Goal: Task Accomplishment & Management: Use online tool/utility

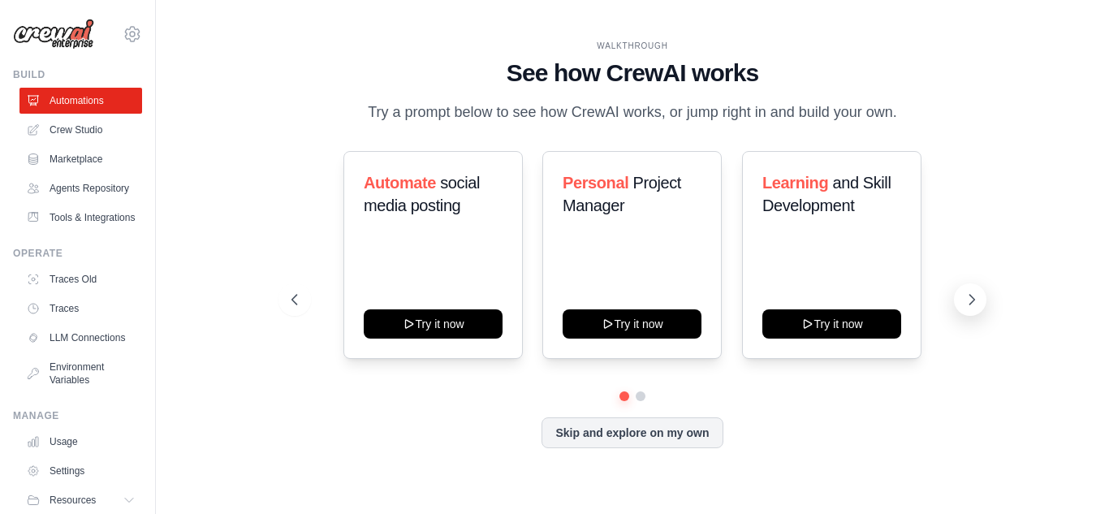
click at [975, 295] on icon at bounding box center [972, 300] width 16 height 16
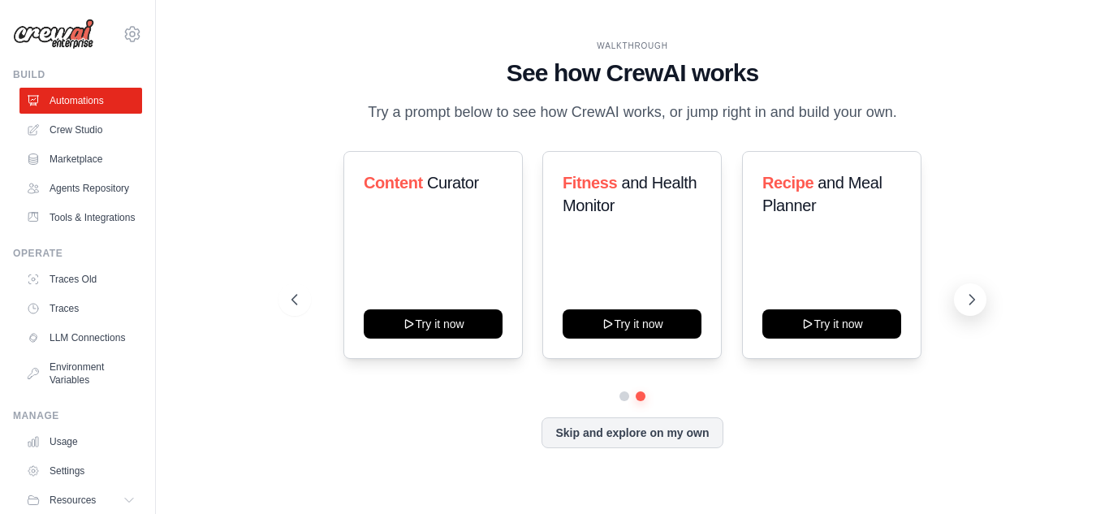
click at [975, 295] on icon at bounding box center [972, 300] width 16 height 16
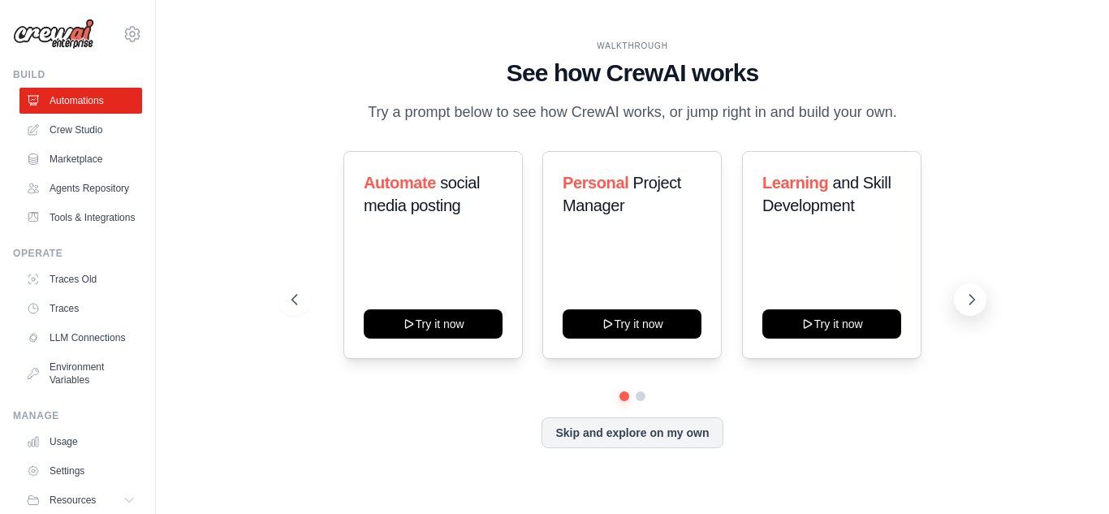
click at [975, 295] on icon at bounding box center [972, 300] width 16 height 16
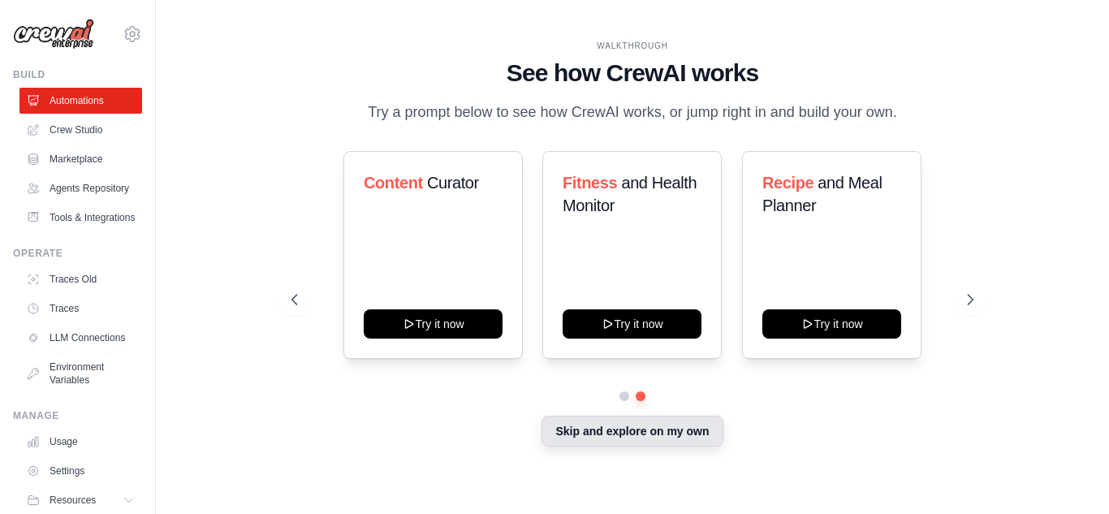
click at [681, 429] on button "Skip and explore on my own" at bounding box center [632, 431] width 181 height 31
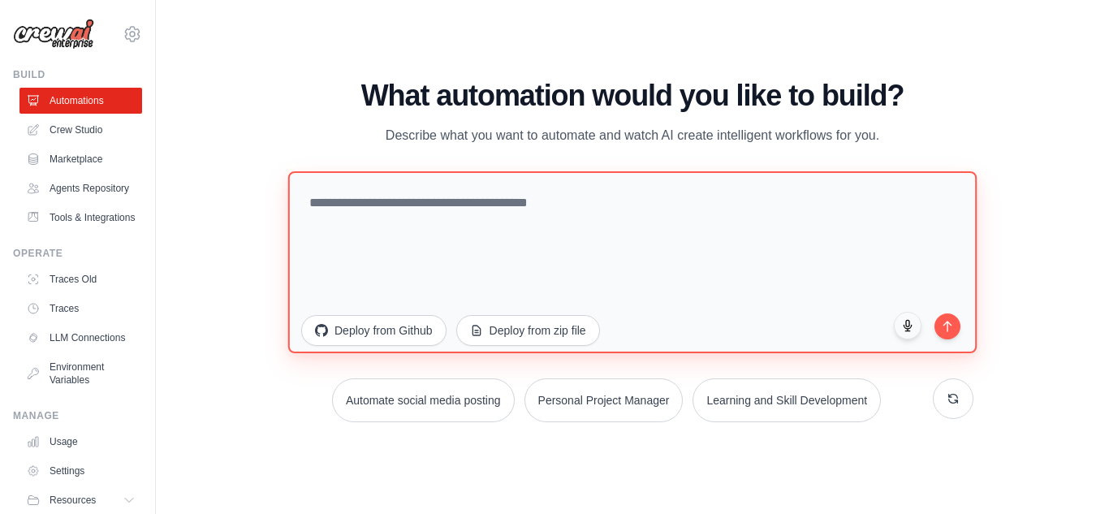
drag, startPoint x: 308, startPoint y: 200, endPoint x: 566, endPoint y: 201, distance: 258.3
click at [566, 201] on textarea at bounding box center [632, 262] width 689 height 182
drag, startPoint x: 566, startPoint y: 201, endPoint x: 380, endPoint y: 197, distance: 186.0
click at [380, 197] on textarea at bounding box center [632, 262] width 689 height 182
click at [395, 225] on textarea at bounding box center [632, 262] width 689 height 182
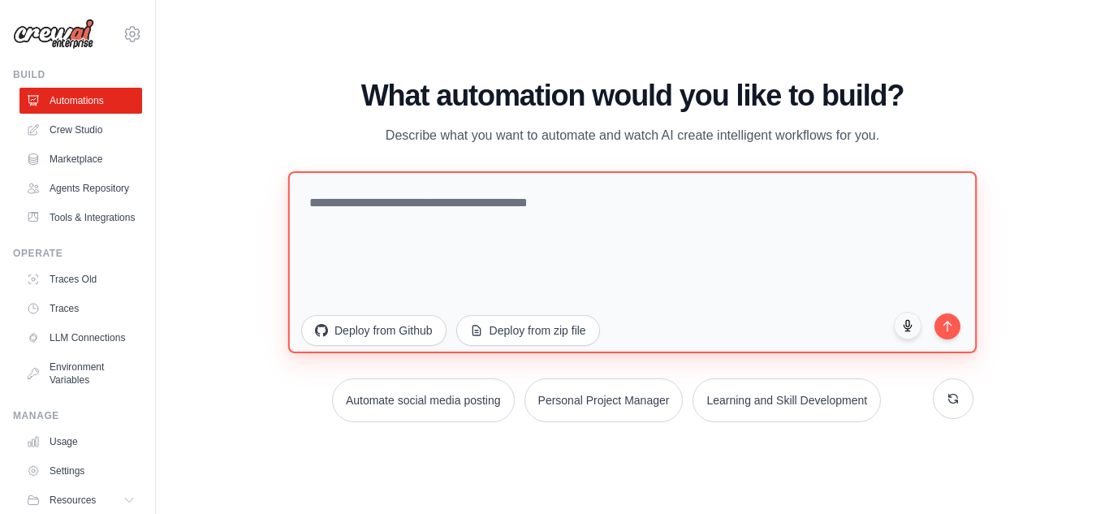
paste textarea "**********"
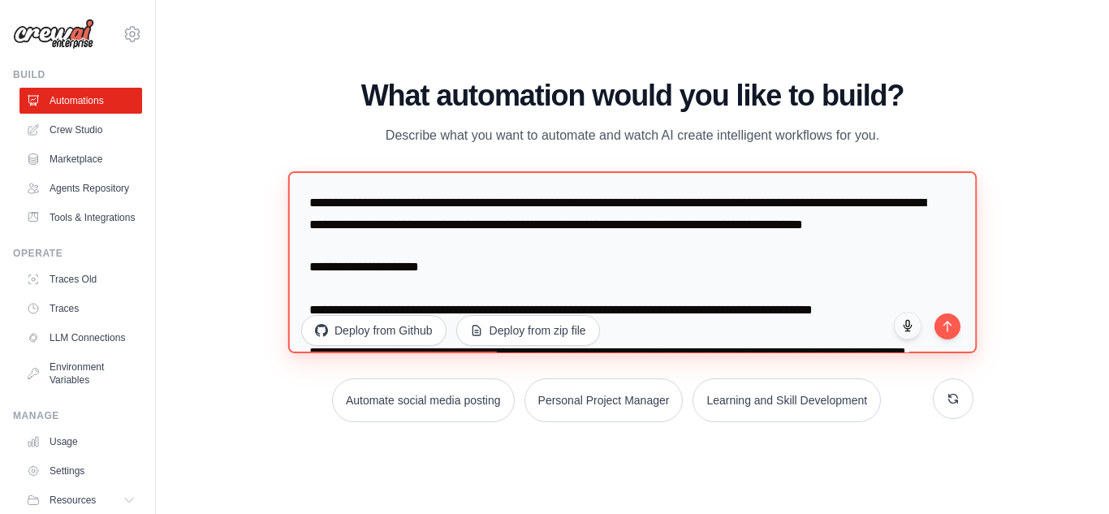
scroll to position [430, 0]
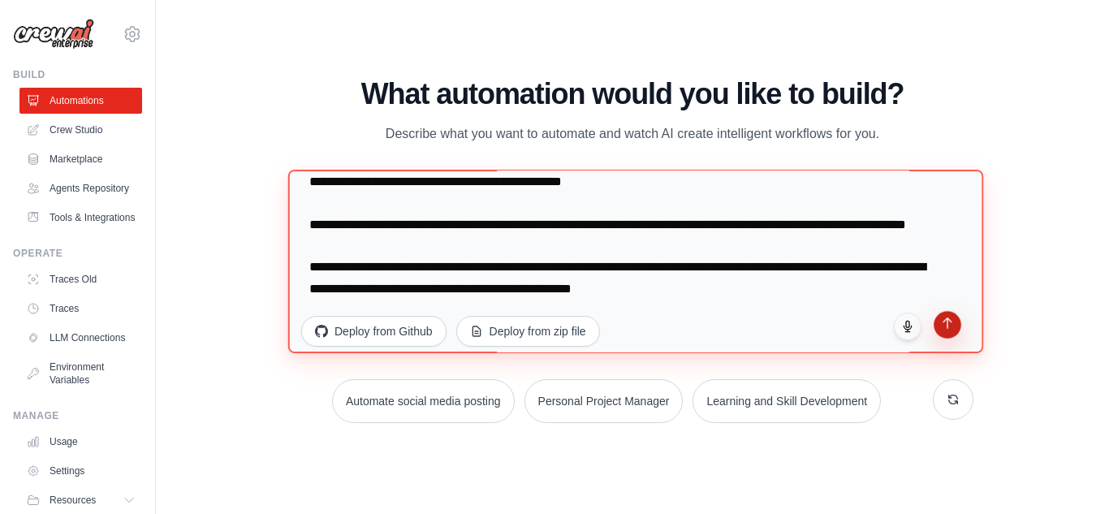
type textarea "**********"
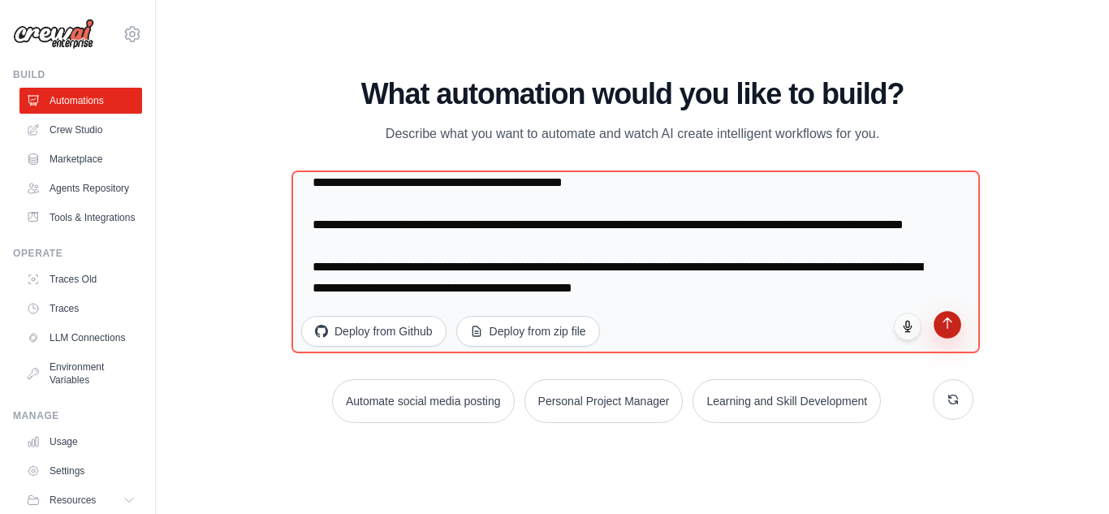
click at [940, 324] on button "submit" at bounding box center [948, 325] width 28 height 28
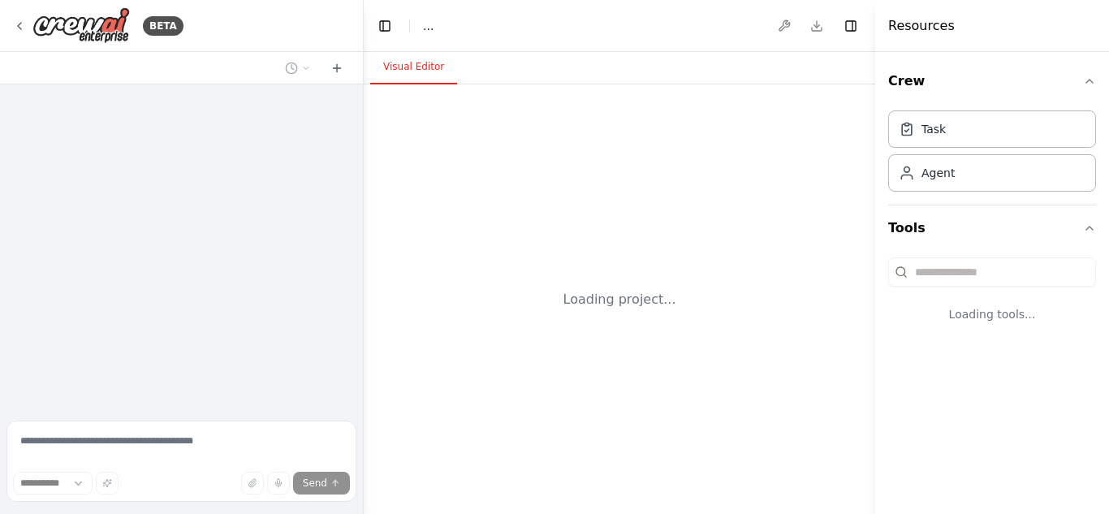
select select "****"
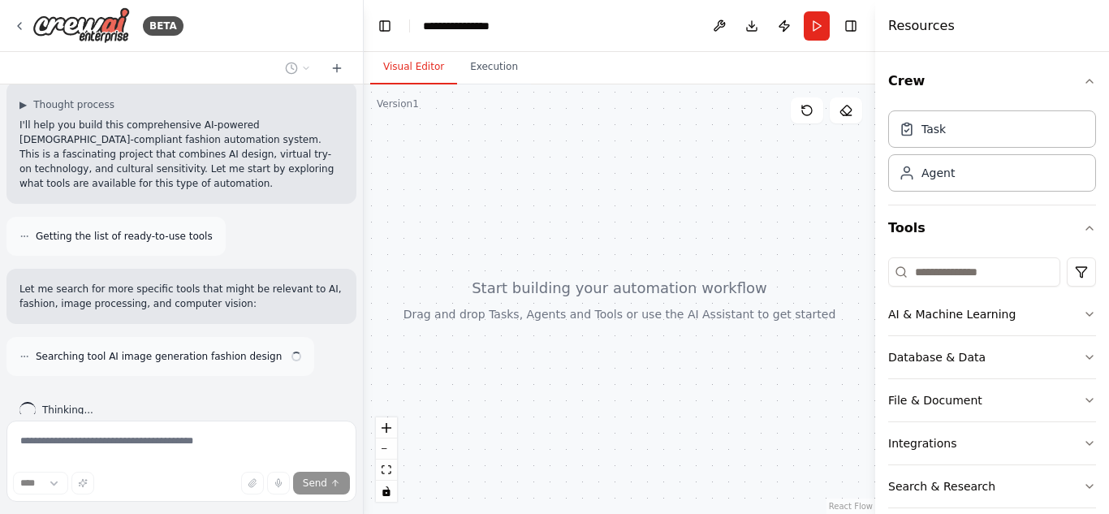
scroll to position [493, 0]
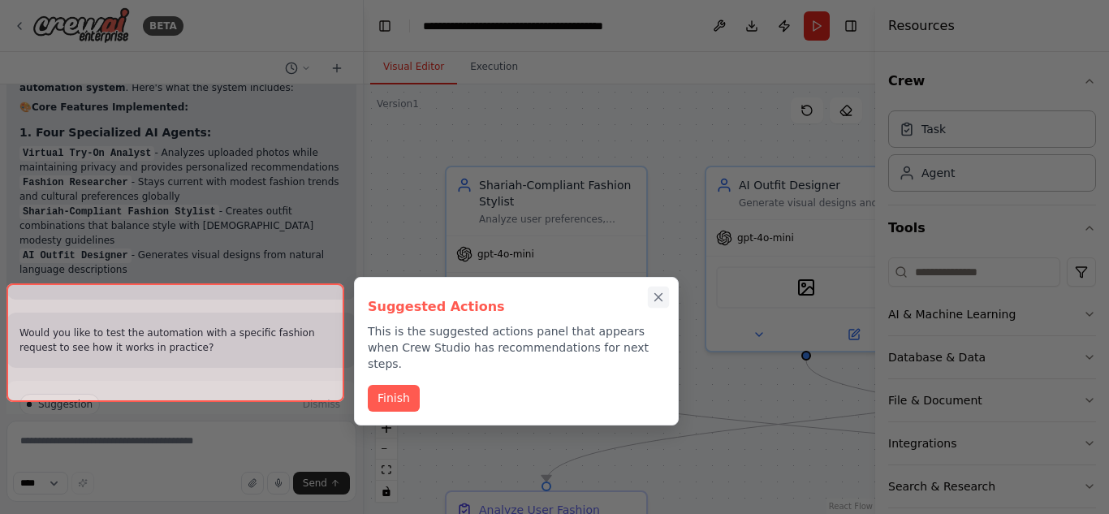
click at [663, 296] on icon "Close walkthrough" at bounding box center [658, 297] width 15 height 15
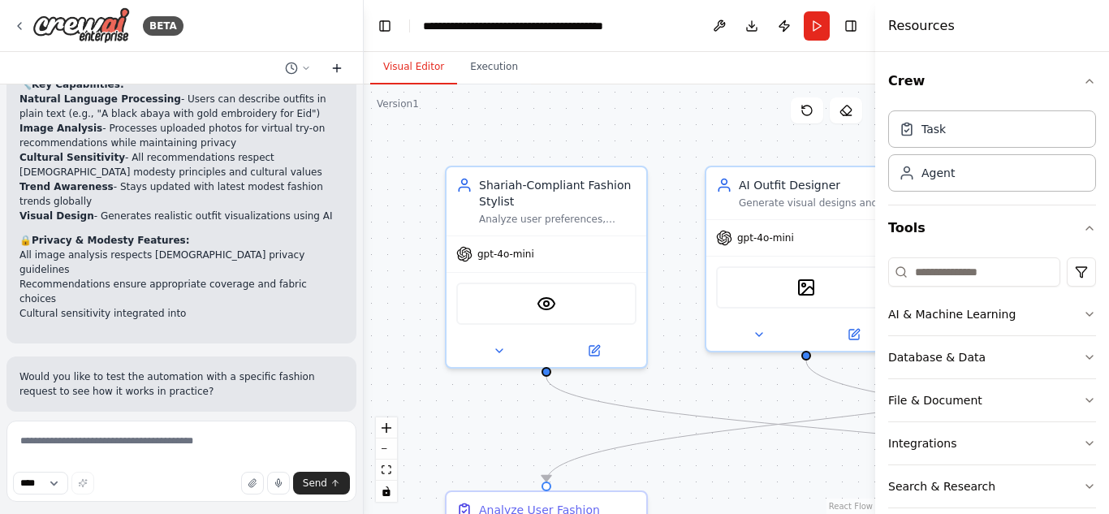
scroll to position [2346, 0]
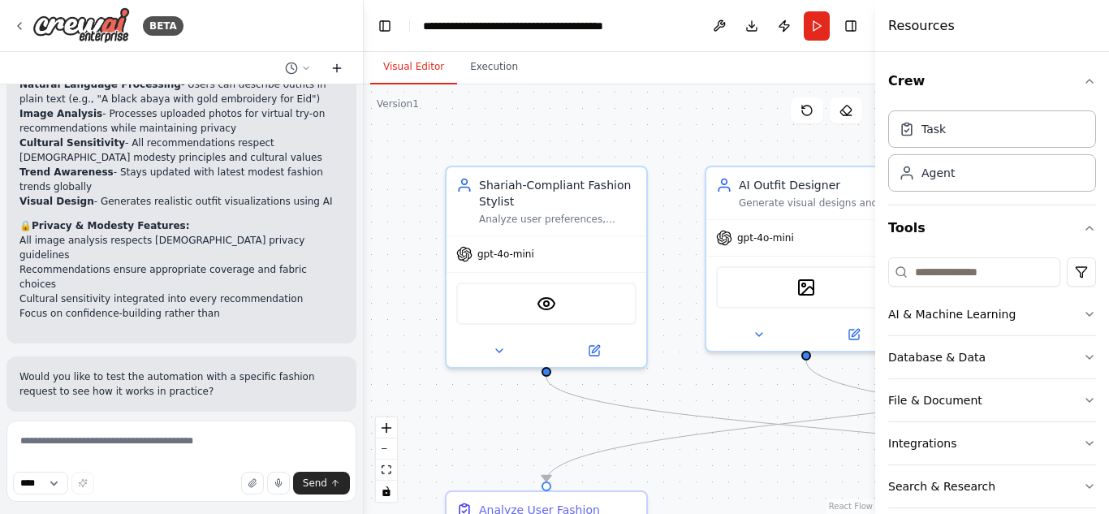
click at [335, 63] on icon at bounding box center [337, 68] width 13 height 13
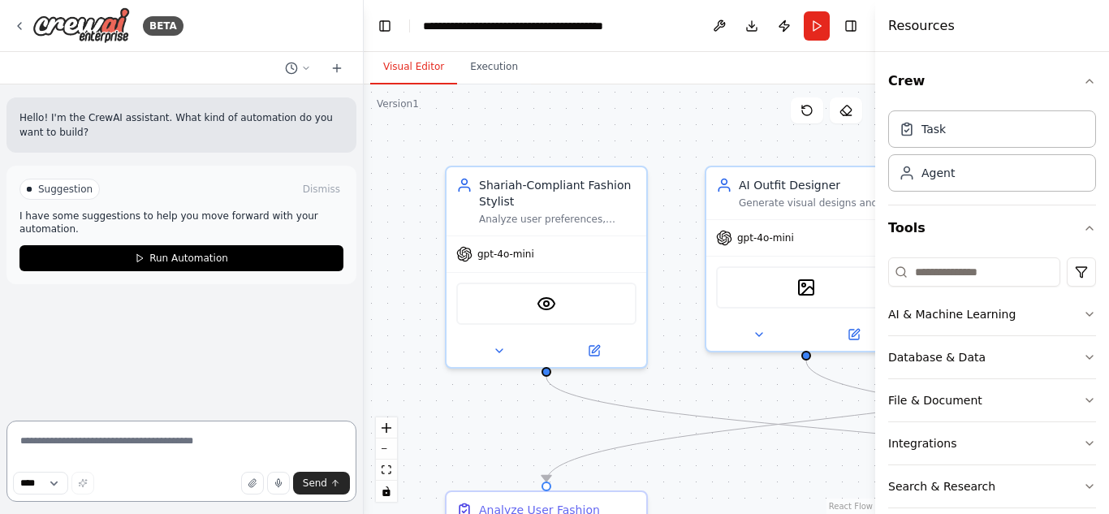
click at [86, 458] on textarea at bounding box center [181, 461] width 350 height 81
paste textarea "**********"
type textarea "**********"
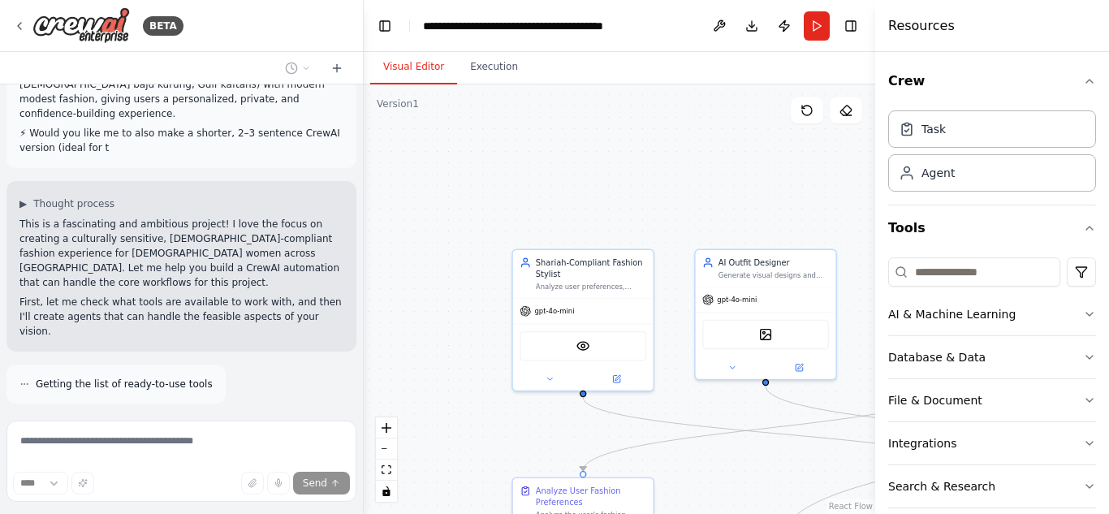
scroll to position [1221, 0]
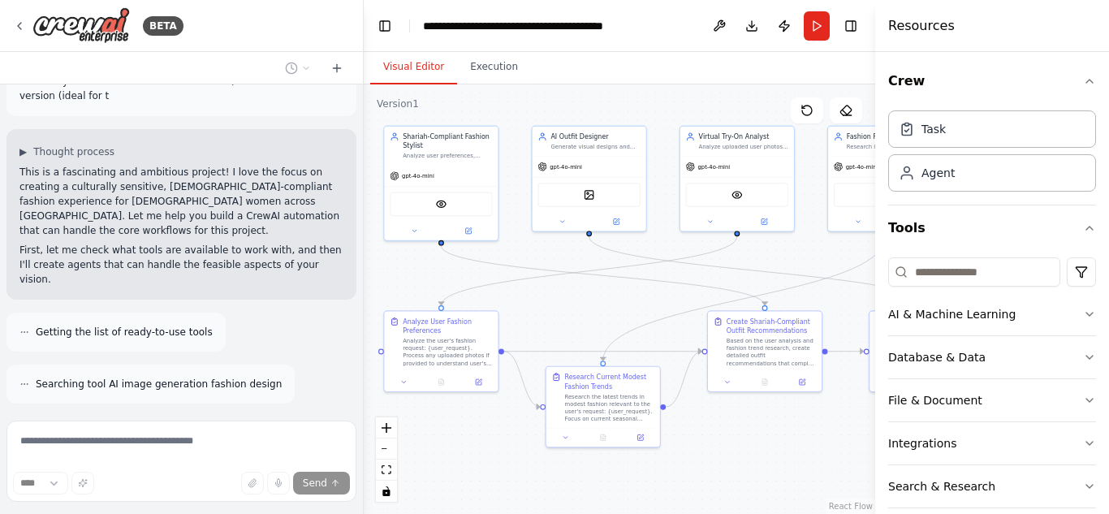
drag, startPoint x: 490, startPoint y: 382, endPoint x: 331, endPoint y: 220, distance: 226.3
click at [331, 220] on div "BETA Hello! I'm the CrewAI assistant. What kind of automation do you want to bu…" at bounding box center [554, 257] width 1109 height 514
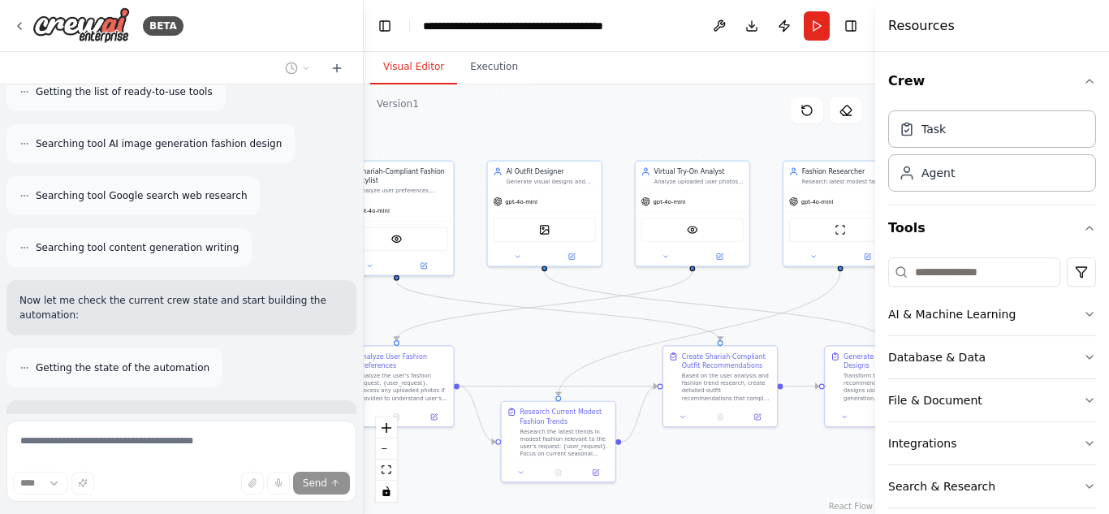
scroll to position [1476, 0]
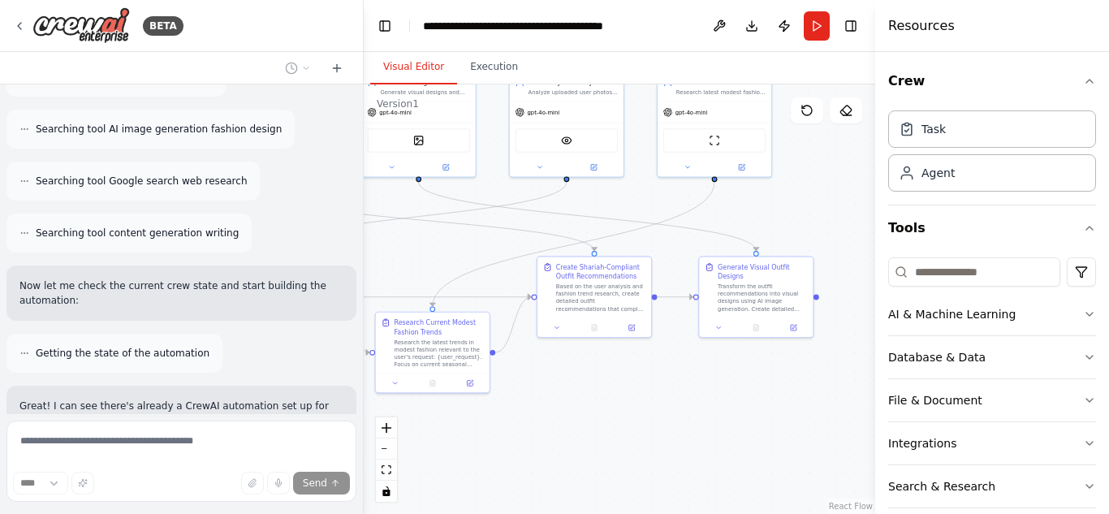
drag, startPoint x: 621, startPoint y: 287, endPoint x: 451, endPoint y: 234, distance: 178.8
click at [451, 234] on div ".deletable-edge-delete-btn { width: 20px; height: 20px; border: 0px solid #ffff…" at bounding box center [620, 299] width 512 height 430
click at [1056, 361] on button "Database & Data" at bounding box center [992, 357] width 208 height 42
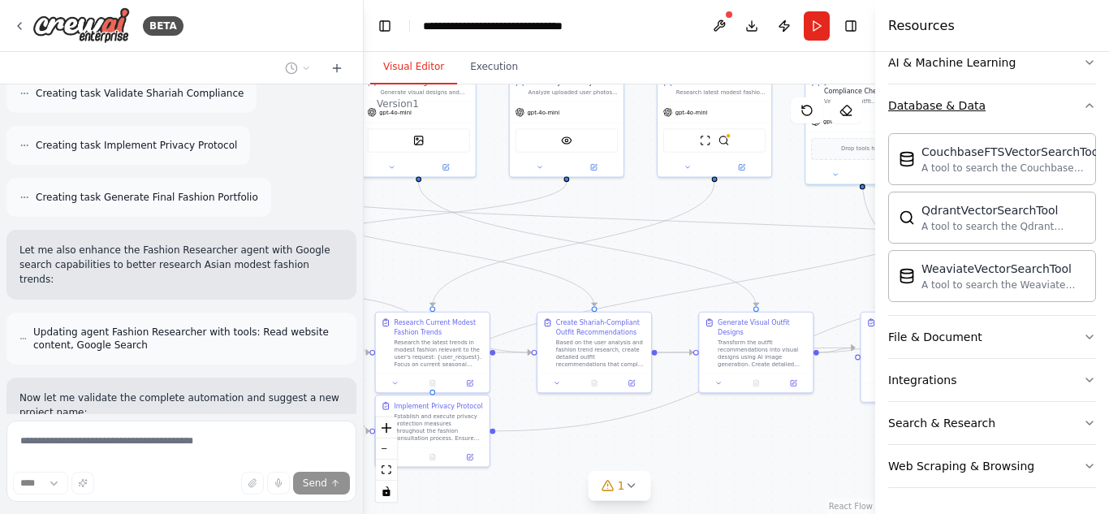
scroll to position [0, 0]
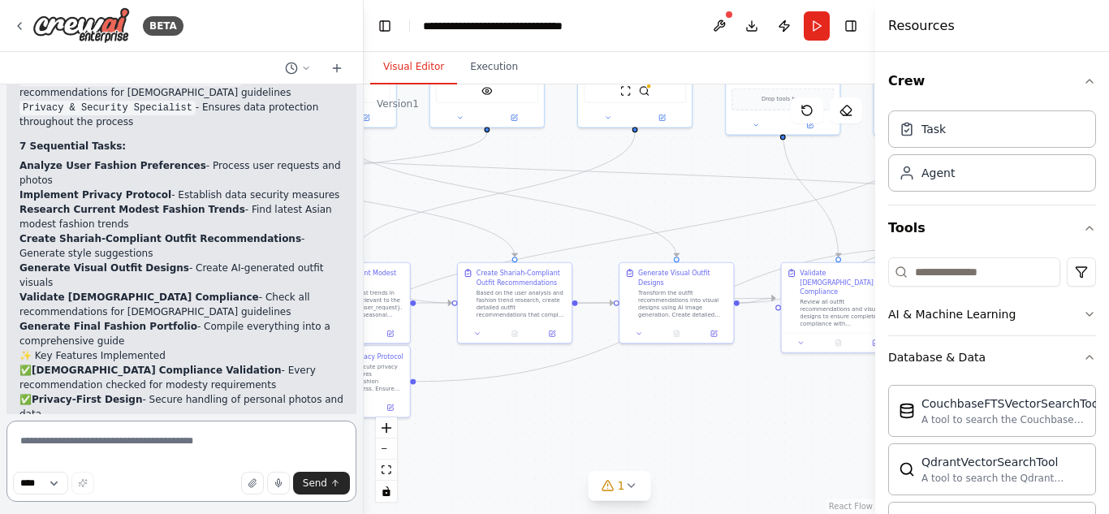
drag, startPoint x: 745, startPoint y: 271, endPoint x: 665, endPoint y: 221, distance: 94.2
click at [665, 221] on div ".deletable-edge-delete-btn { width: 20px; height: 20px; border: 0px solid #ffff…" at bounding box center [620, 299] width 512 height 430
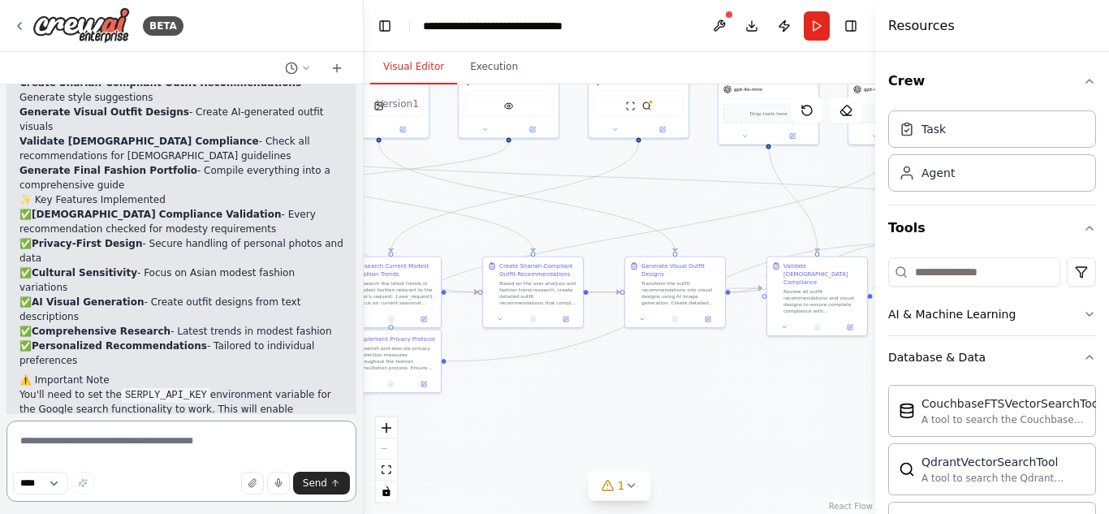
scroll to position [3067, 0]
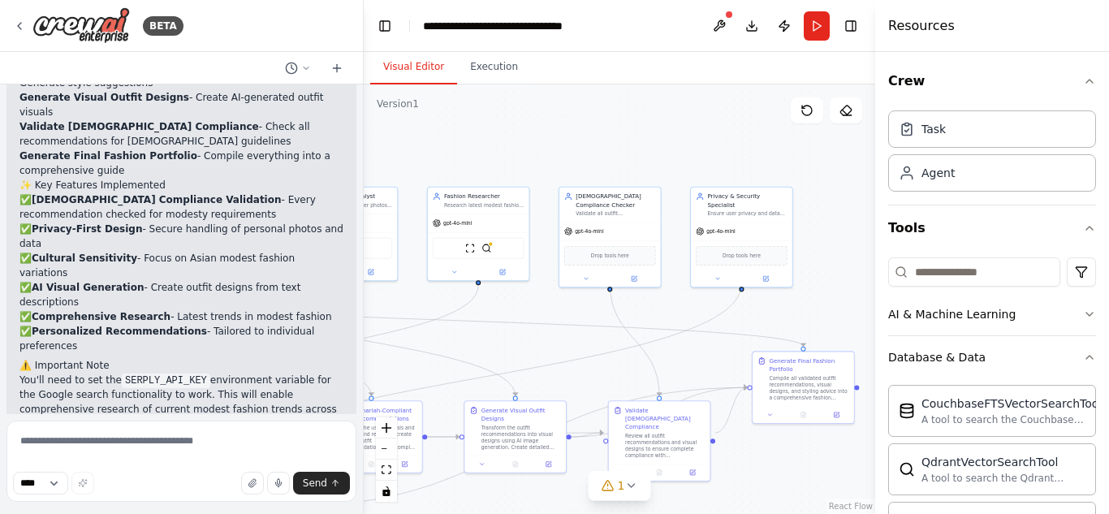
drag, startPoint x: 720, startPoint y: 201, endPoint x: 560, endPoint y: 343, distance: 214.0
click at [560, 343] on div ".deletable-edge-delete-btn { width: 20px; height: 20px; border: 0px solid #ffff…" at bounding box center [620, 299] width 512 height 430
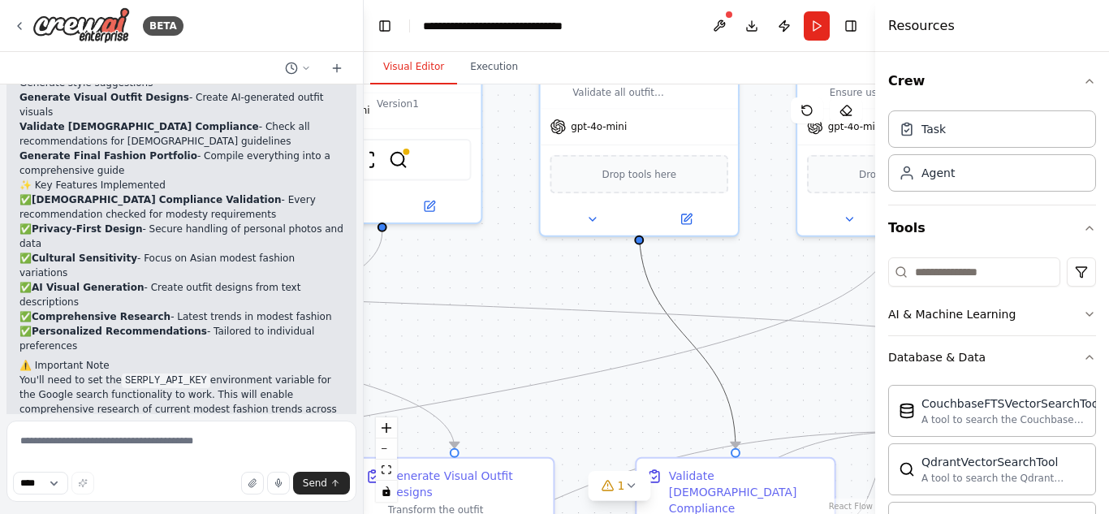
drag, startPoint x: 638, startPoint y: 251, endPoint x: 586, endPoint y: 304, distance: 74.1
click at [586, 304] on icon "Edge from f28b9f9e-5aa7-44e9-aa2a-92da53152a37 to ae222e43-fc67-46ef-8fcd-0c889…" at bounding box center [314, 301] width 1406 height 104
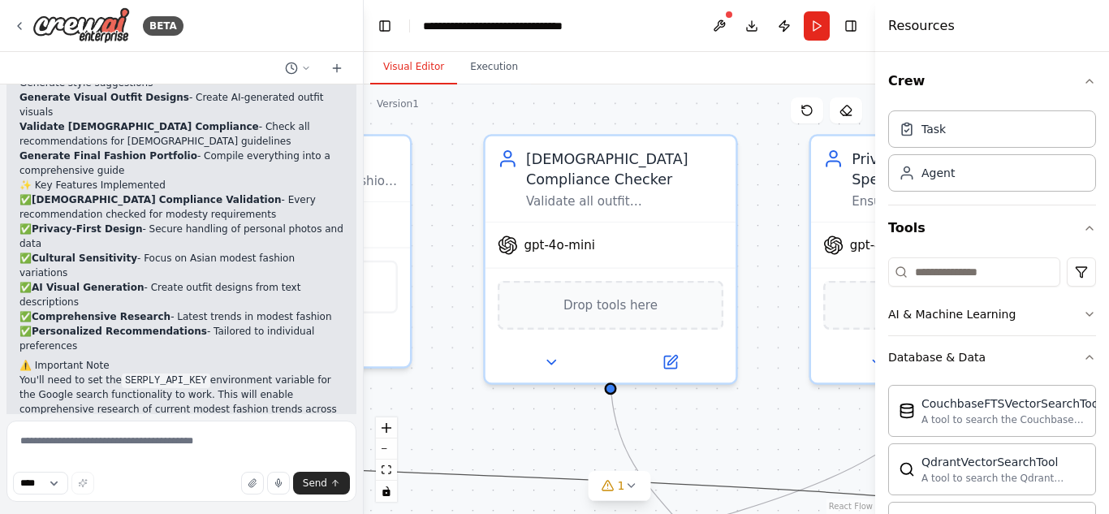
drag, startPoint x: 624, startPoint y: 253, endPoint x: 581, endPoint y: 418, distance: 171.2
click at [581, 418] on div ".deletable-edge-delete-btn { width: 20px; height: 20px; border: 0px solid #ffff…" at bounding box center [620, 299] width 512 height 430
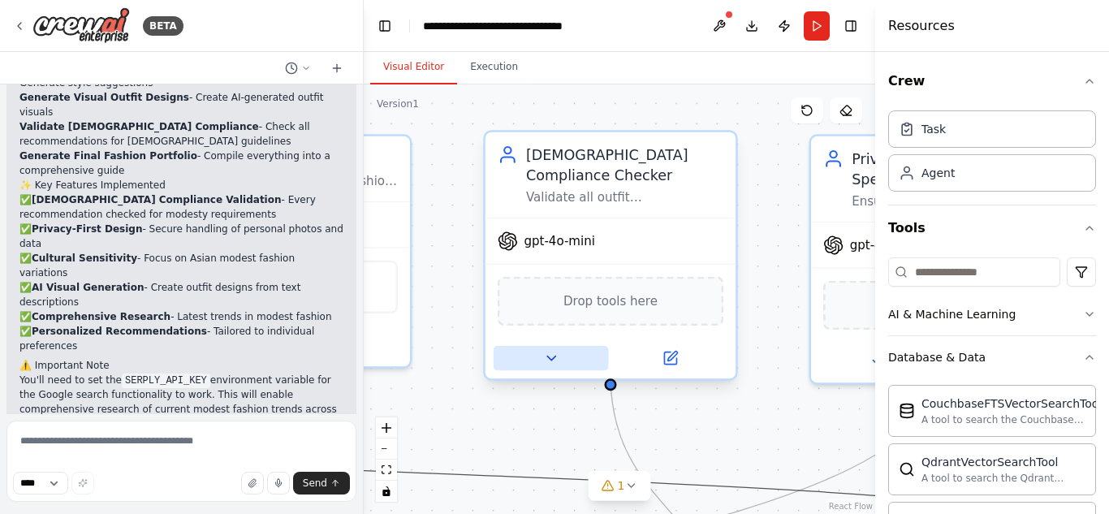
click at [560, 346] on button at bounding box center [551, 358] width 115 height 24
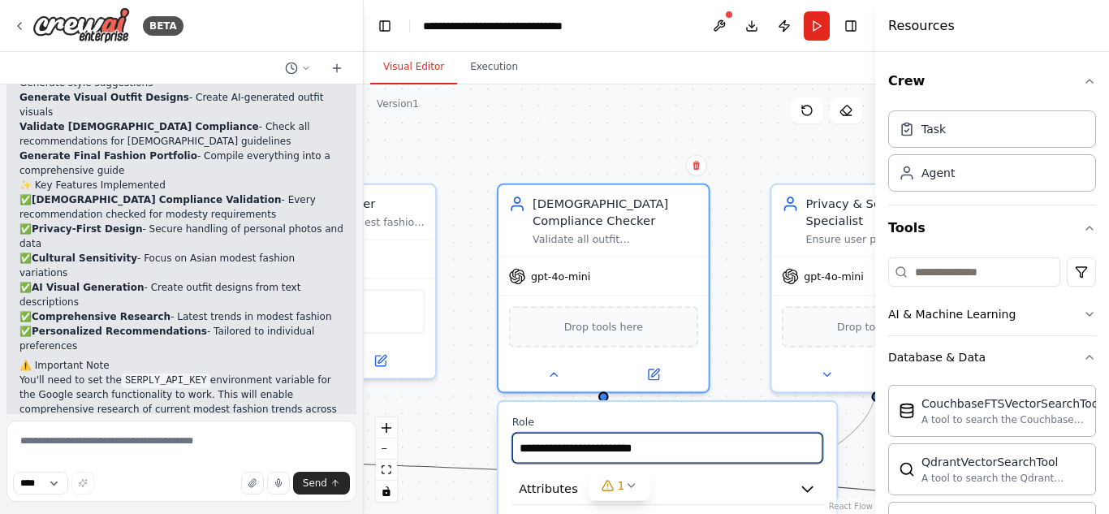
drag, startPoint x: 567, startPoint y: 439, endPoint x: 491, endPoint y: 362, distance: 107.4
click at [491, 362] on div ".deletable-edge-delete-btn { width: 20px; height: 20px; border: 0px solid #ffff…" at bounding box center [620, 299] width 512 height 430
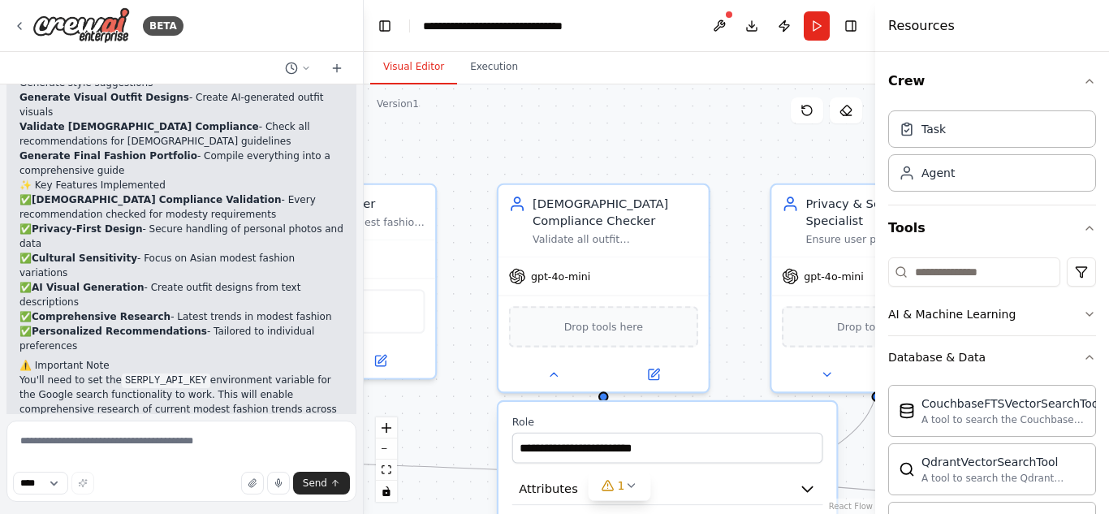
click at [482, 352] on div ".deletable-edge-delete-btn { width: 20px; height: 20px; border: 0px solid #ffff…" at bounding box center [620, 299] width 512 height 430
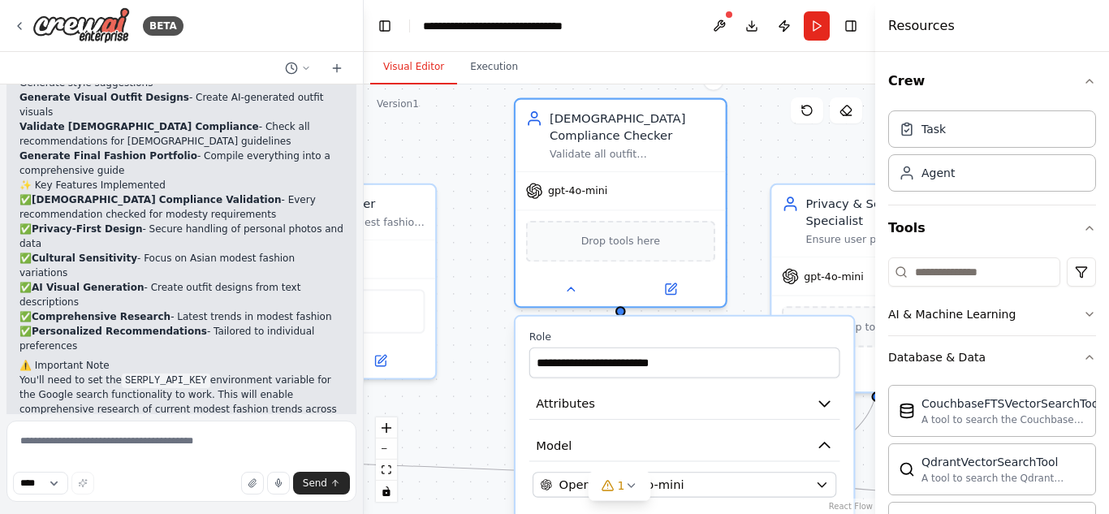
drag, startPoint x: 557, startPoint y: 412, endPoint x: 568, endPoint y: 314, distance: 98.0
click at [568, 331] on div "**********" at bounding box center [684, 355] width 311 height 48
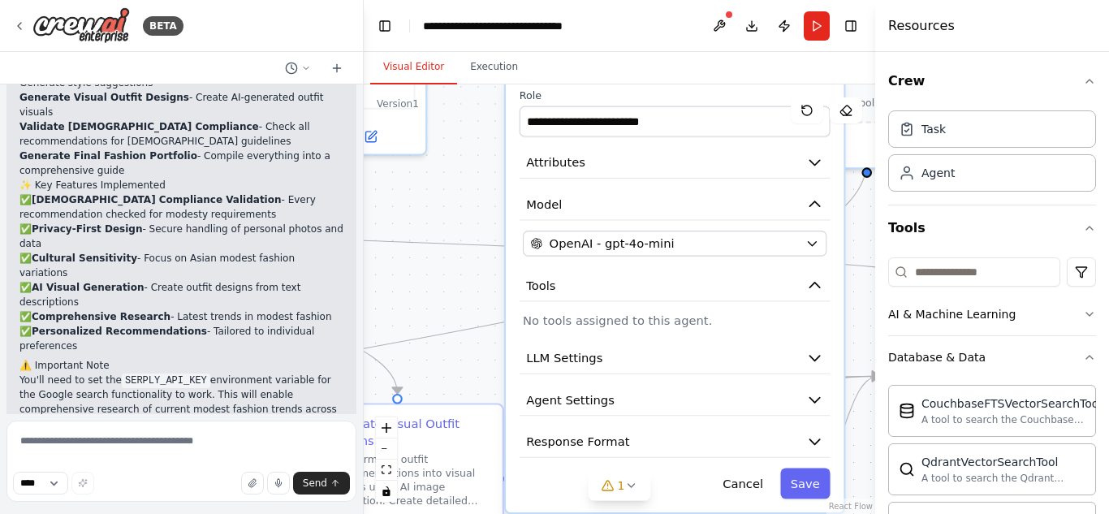
drag, startPoint x: 479, startPoint y: 408, endPoint x: 469, endPoint y: 184, distance: 224.4
click at [469, 184] on div ".deletable-edge-delete-btn { width: 20px; height: 20px; border: 0px solid #ffff…" at bounding box center [620, 299] width 512 height 430
click at [815, 398] on icon "button" at bounding box center [815, 400] width 10 height 5
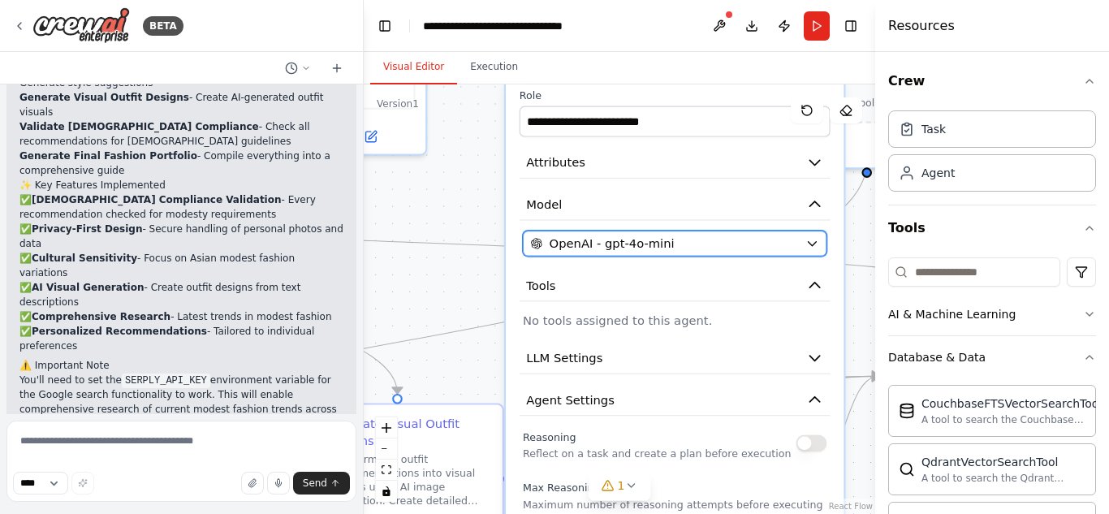
click at [815, 236] on icon "button" at bounding box center [813, 243] width 14 height 14
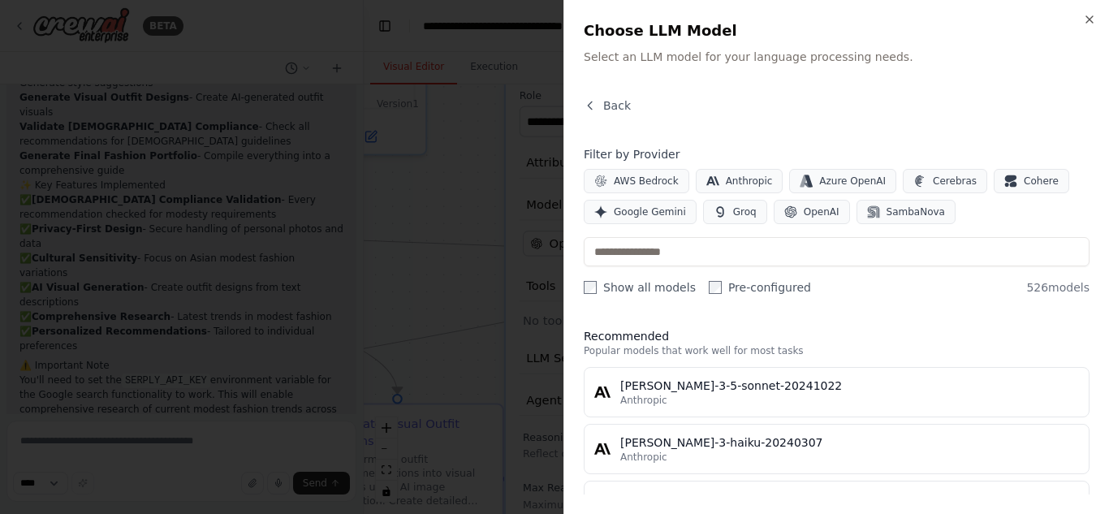
click at [494, 257] on div at bounding box center [554, 257] width 1109 height 514
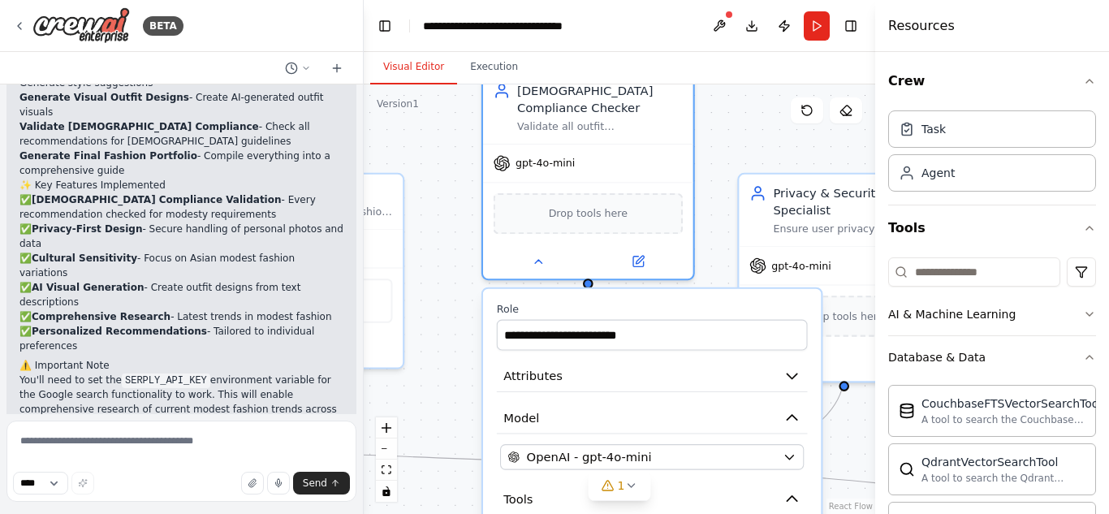
drag, startPoint x: 452, startPoint y: 217, endPoint x: 392, endPoint y: 552, distance: 340.7
click at [392, 513] on html "BETA Hello! I'm the CrewAI assistant. What kind of automation do you want to bu…" at bounding box center [554, 257] width 1109 height 514
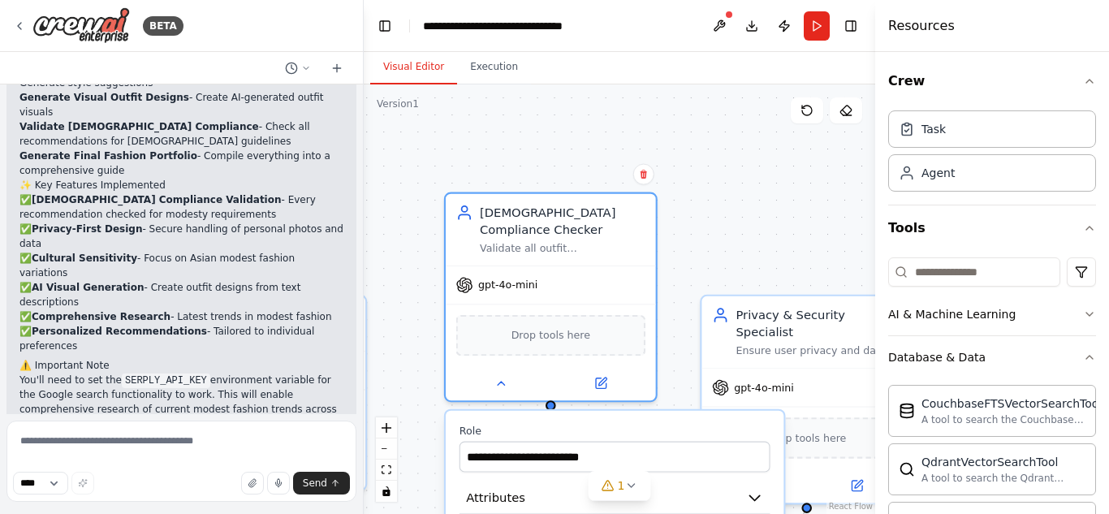
click at [793, 181] on div ".deletable-edge-delete-btn { width: 20px; height: 20px; border: 0px solid #ffff…" at bounding box center [620, 299] width 512 height 430
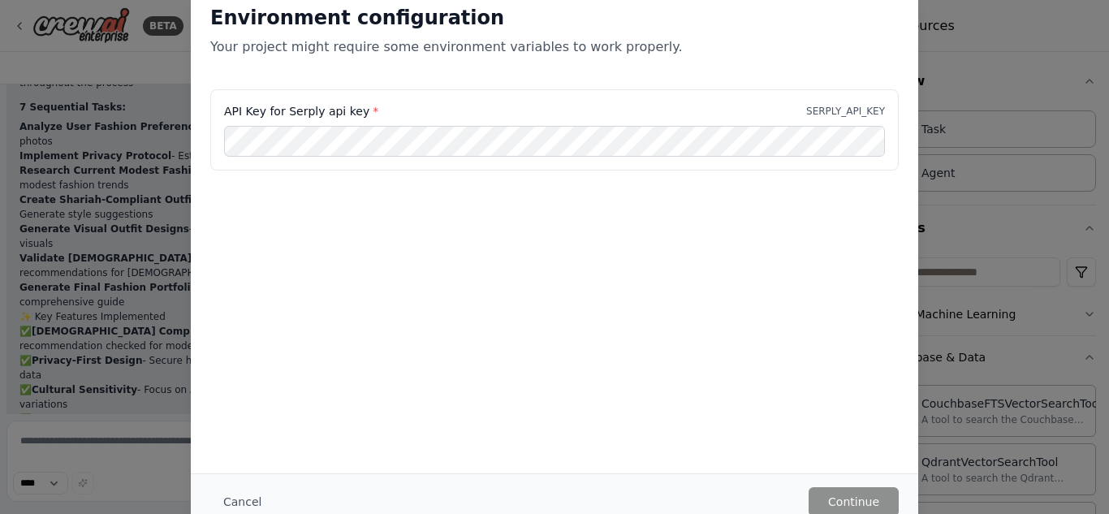
click at [961, 93] on div "Environment configuration Your project might require some environment variables…" at bounding box center [554, 257] width 1109 height 514
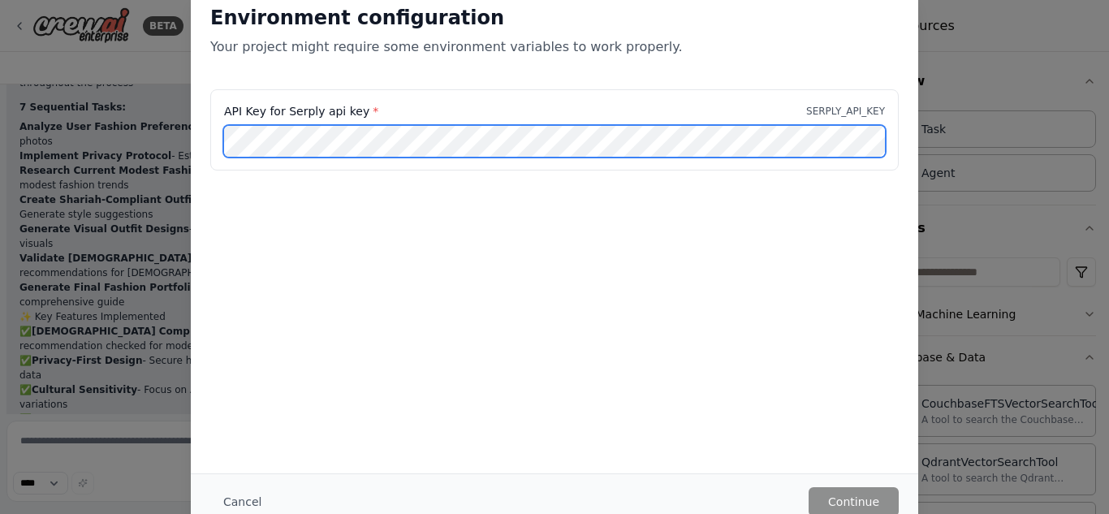
click at [351, 210] on div "API Key for Serply api key * SERPLY_API_KEY" at bounding box center [555, 170] width 728 height 162
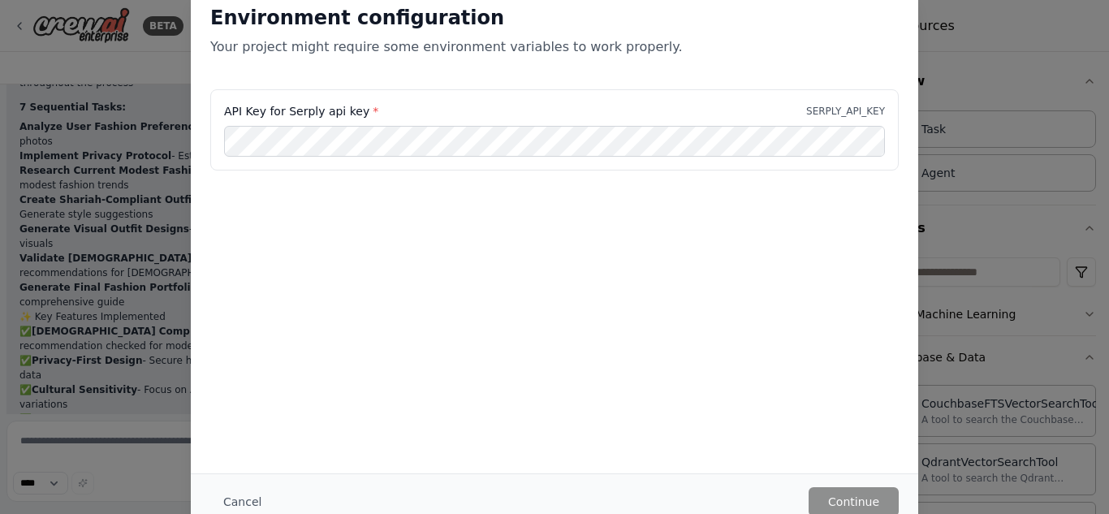
click at [351, 210] on div "API Key for Serply api key * SERPLY_API_KEY" at bounding box center [555, 170] width 728 height 162
click at [1014, 72] on div "Environment configuration Your project might require some environment variables…" at bounding box center [554, 257] width 1109 height 514
